Goal: Check status: Check status

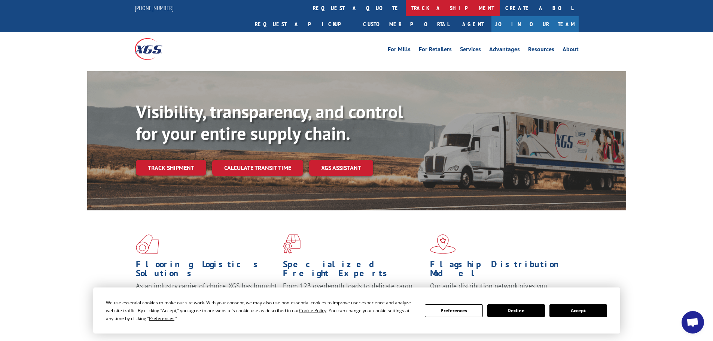
click at [406, 7] on link "track a shipment" at bounding box center [453, 8] width 94 height 16
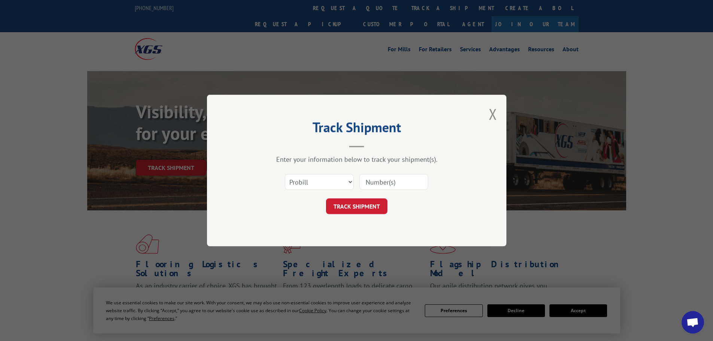
click at [377, 184] on input at bounding box center [393, 182] width 69 height 16
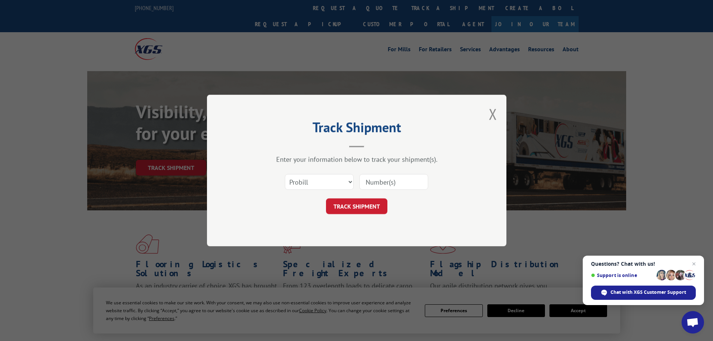
paste input "5124850"
type input "5124850"
click at [324, 184] on select "Select category... Probill BOL PO" at bounding box center [319, 182] width 69 height 16
select select "bol"
click at [285, 174] on select "Select category... Probill BOL PO" at bounding box center [319, 182] width 69 height 16
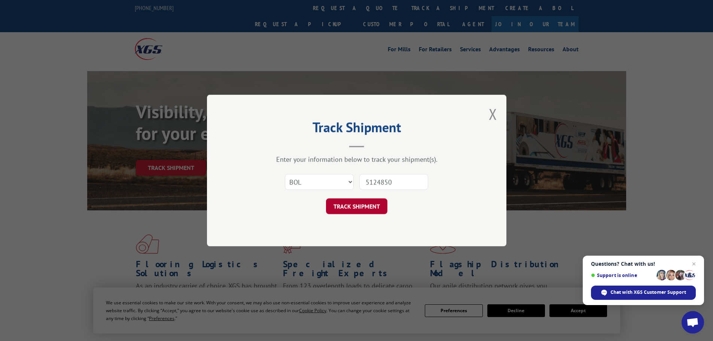
click at [349, 206] on button "TRACK SHIPMENT" at bounding box center [356, 206] width 61 height 16
